Goal: Information Seeking & Learning: Learn about a topic

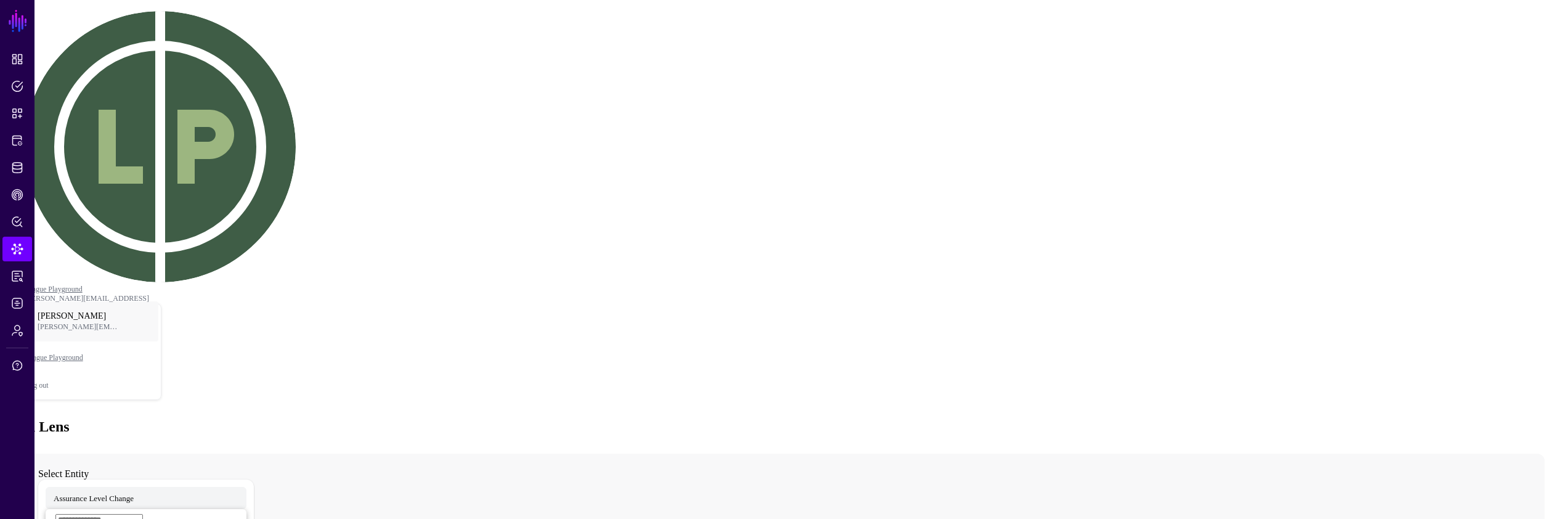
click at [1289, 419] on div "Data Lens" at bounding box center [784, 427] width 1559 height 17
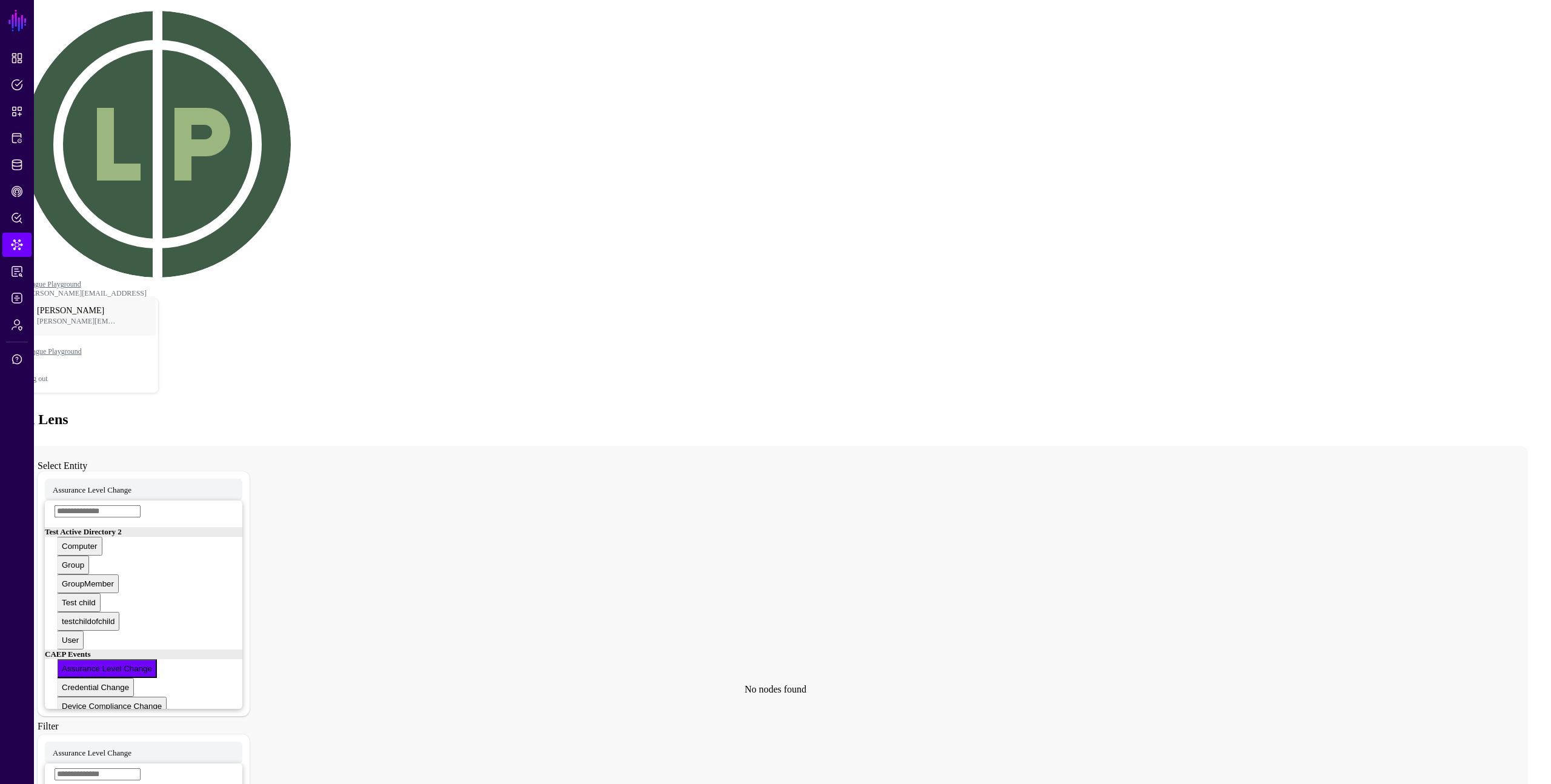
click at [578, 451] on icon at bounding box center [759, 689] width 1472 height 485
click at [452, 446] on icon at bounding box center [759, 689] width 1472 height 485
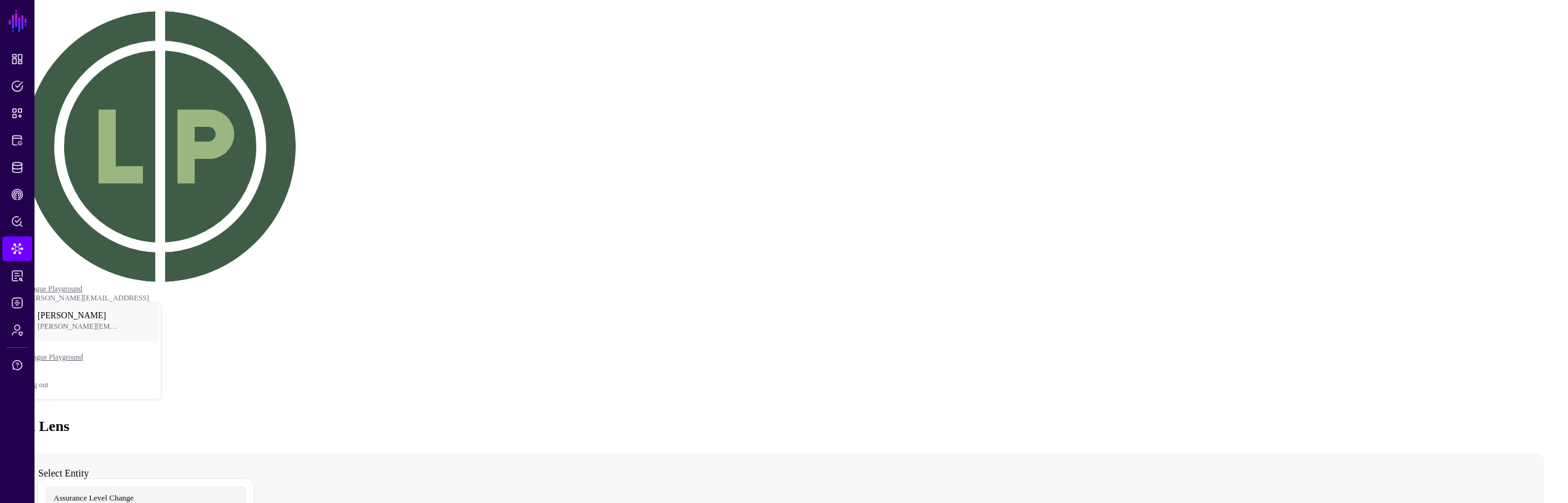
click at [784, 419] on div "Data Lens" at bounding box center [784, 427] width 1559 height 17
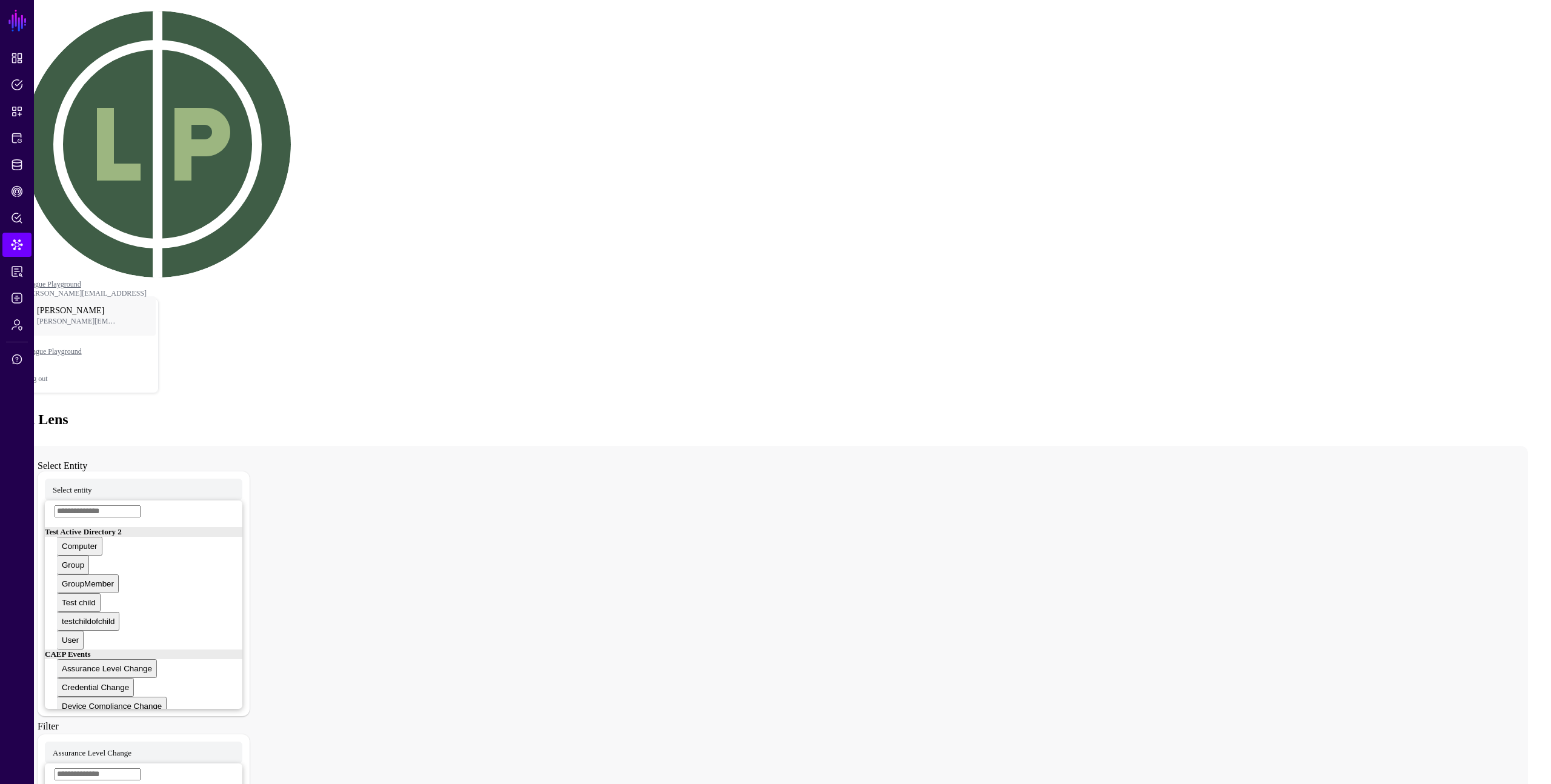
click at [677, 412] on div "Data Lens" at bounding box center [776, 420] width 1542 height 16
click at [658, 412] on div "Data Lens" at bounding box center [776, 420] width 1542 height 16
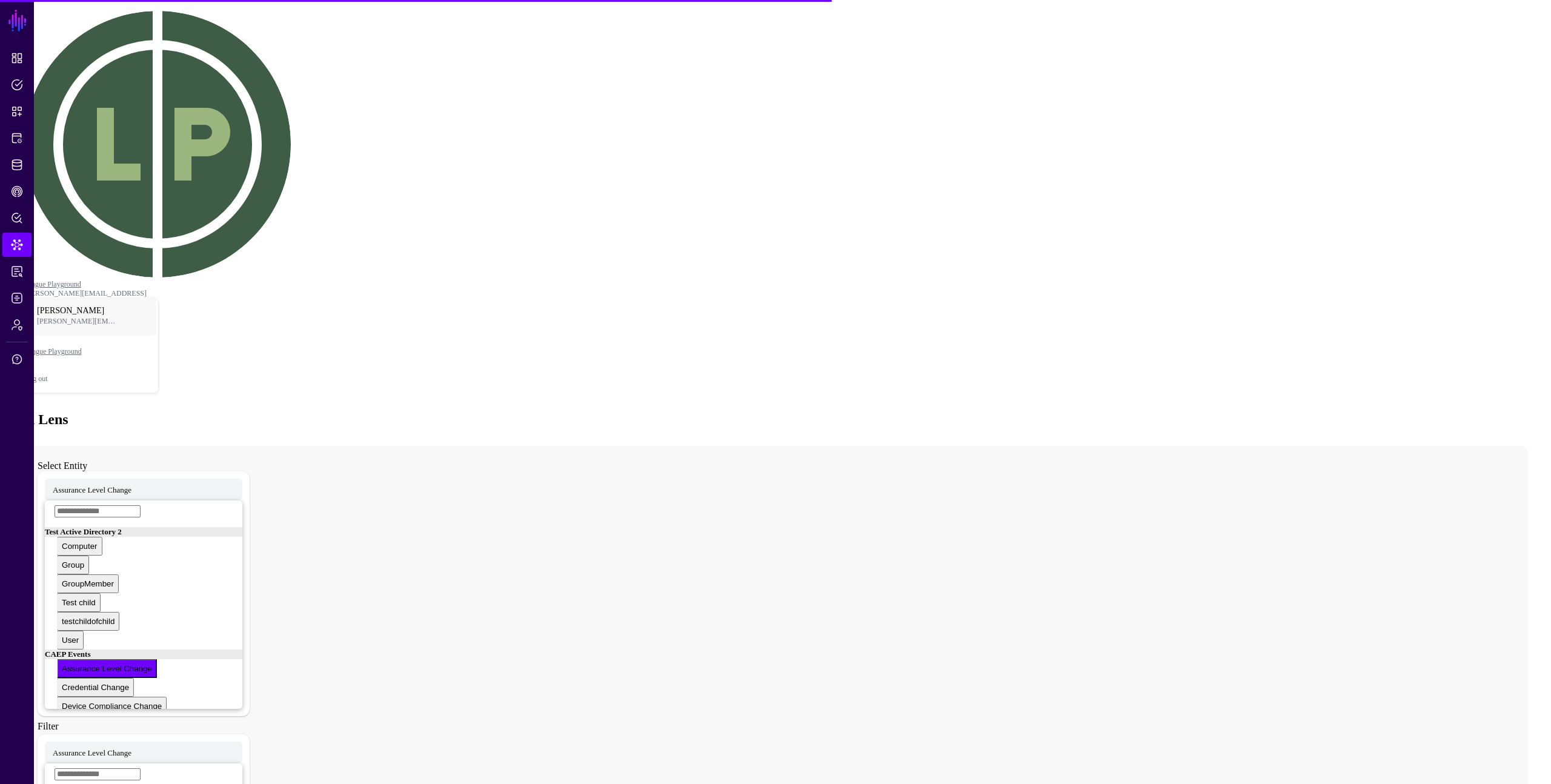
click at [890, 638] on main "SGNL Dashboard Policies Snippets Protected Systems Identity Data Fabric CAEP Hu…" at bounding box center [776, 468] width 1542 height 926
